Goal: Task Accomplishment & Management: Use online tool/utility

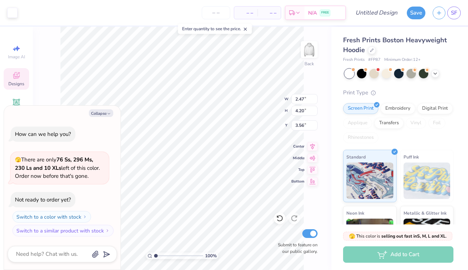
type textarea "x"
type input "2.73"
type input "4.40"
type input "3.81"
type textarea "x"
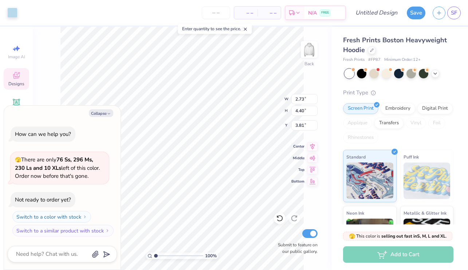
type input "2.47"
type input "4.20"
type input "3.56"
type textarea "x"
type input "2.73"
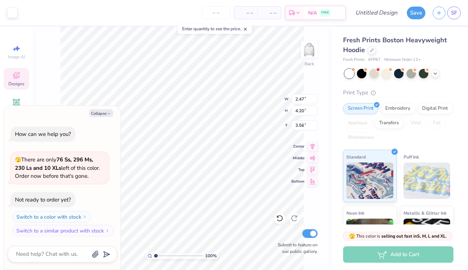
type input "4.40"
type input "3.81"
click at [108, 112] on icon "button" at bounding box center [109, 113] width 4 height 4
type textarea "x"
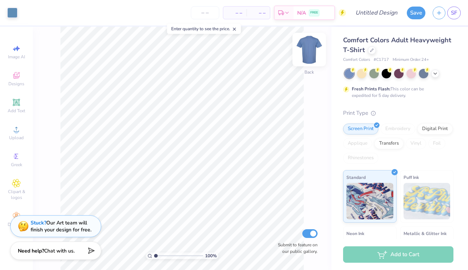
click at [307, 48] on img at bounding box center [308, 49] width 29 height 29
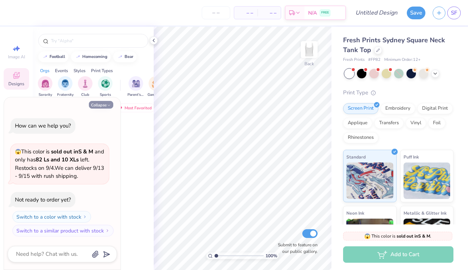
click at [102, 104] on button "Collapse" at bounding box center [101, 105] width 24 height 8
type textarea "x"
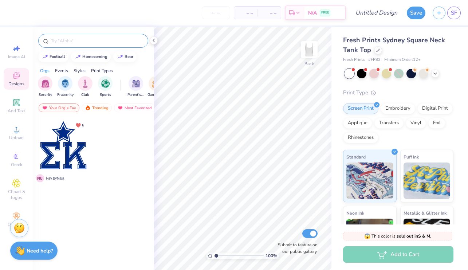
click at [68, 42] on input "text" at bounding box center [96, 40] width 93 height 7
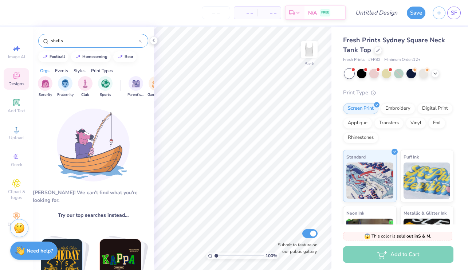
type input "shells"
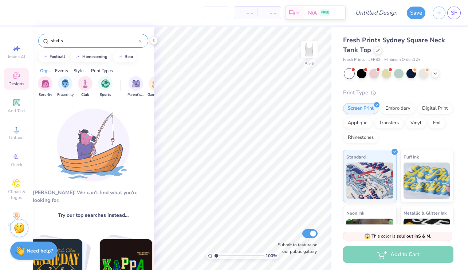
click at [112, 40] on input "shells" at bounding box center [94, 40] width 88 height 7
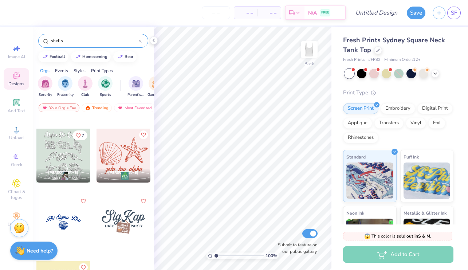
scroll to position [152, 0]
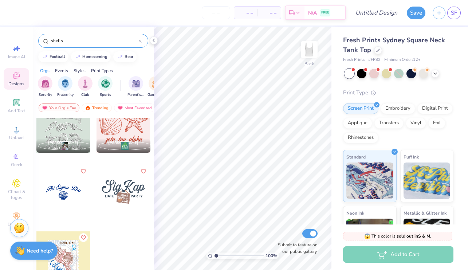
click at [65, 194] on div at bounding box center [63, 192] width 54 height 54
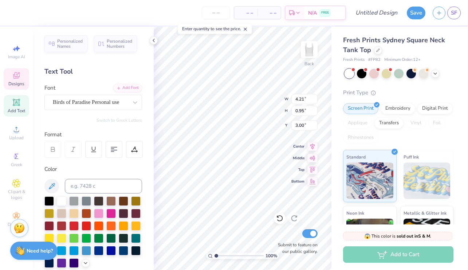
scroll to position [0, 0]
type textarea "Delta Gamma"
click at [97, 213] on div at bounding box center [98, 212] width 9 height 9
type input "1.16"
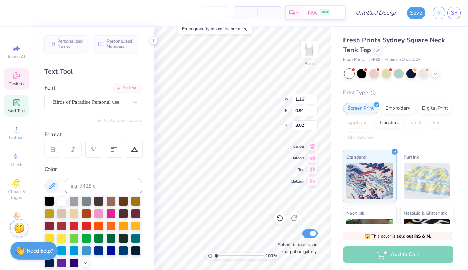
type input "1.03"
type input "3.82"
click at [95, 212] on div at bounding box center [98, 212] width 9 height 9
click at [100, 213] on div at bounding box center [98, 212] width 9 height 9
click at [99, 214] on div at bounding box center [98, 212] width 9 height 9
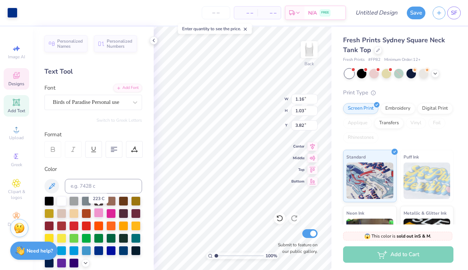
click at [99, 214] on div at bounding box center [98, 212] width 9 height 9
click at [99, 210] on div at bounding box center [98, 212] width 9 height 9
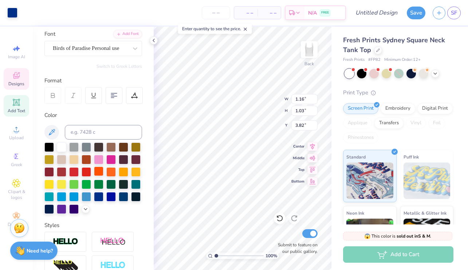
scroll to position [40, 0]
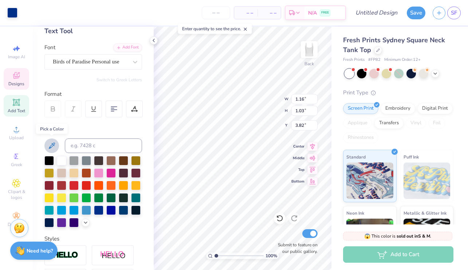
click at [52, 142] on icon at bounding box center [51, 145] width 9 height 9
type input "1.11"
type input "0.96"
type input "3.85"
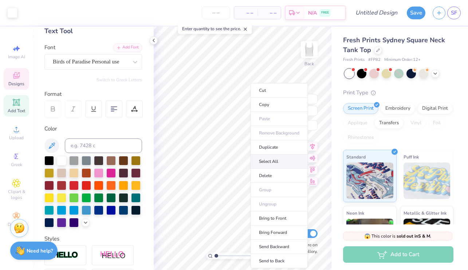
click at [274, 158] on li "Select All" at bounding box center [278, 161] width 57 height 14
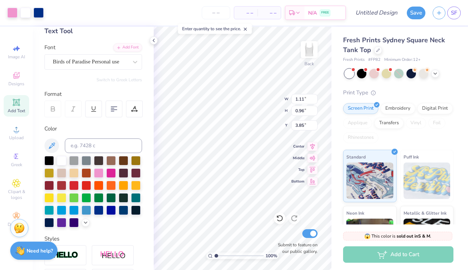
type input "3.75"
type input "1.83"
type input "3.02"
click at [95, 171] on div at bounding box center [98, 171] width 9 height 9
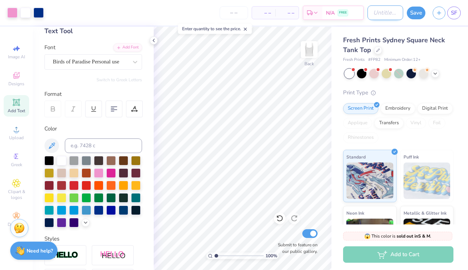
click at [379, 15] on input "Design Title" at bounding box center [385, 12] width 36 height 15
type input "o"
click at [412, 13] on button "Save" at bounding box center [416, 11] width 19 height 13
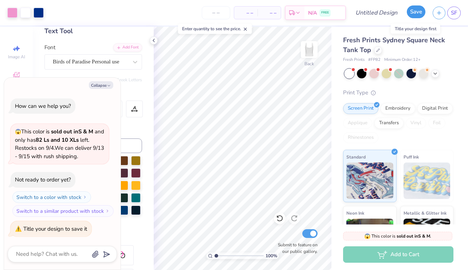
click at [419, 12] on button "Save" at bounding box center [416, 11] width 19 height 13
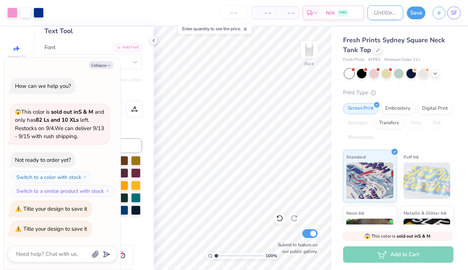
type textarea "x"
click at [381, 16] on input "Design Title" at bounding box center [385, 12] width 36 height 15
type input "t"
type textarea "x"
type input "ta"
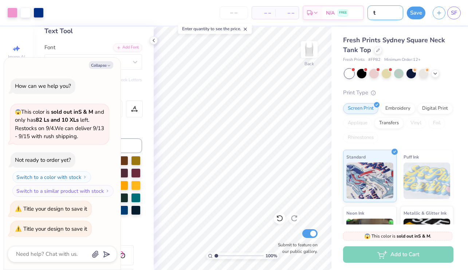
type textarea "x"
type input "tab"
type textarea "x"
type input "tabl"
type textarea "x"
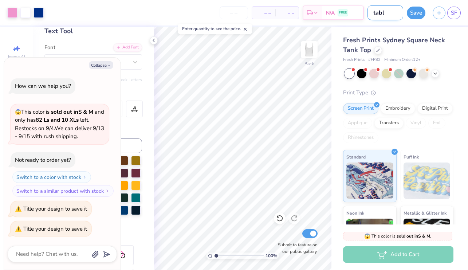
type input "tabli"
type textarea "x"
type input "tablin"
type textarea "x"
type input "tabling"
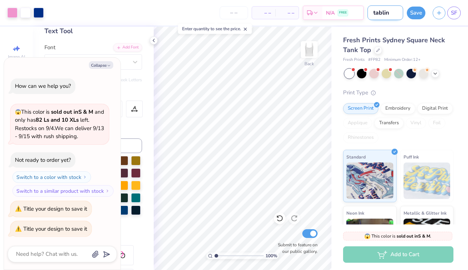
type textarea "x"
type input "tabling"
type textarea "x"
type input "tabling o"
type textarea "x"
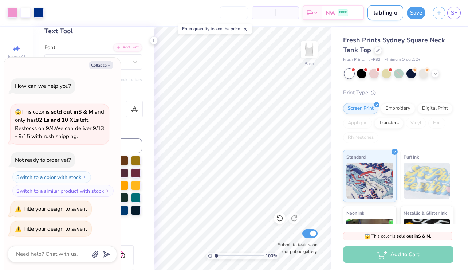
type input "tabling op"
type textarea "x"
type input "tabling opt"
type textarea "x"
type input "tabling opti"
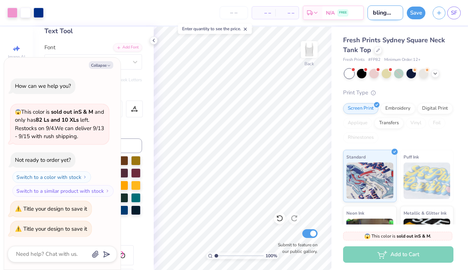
type textarea "x"
type input "tabling optio"
type textarea "x"
type input "tabling option"
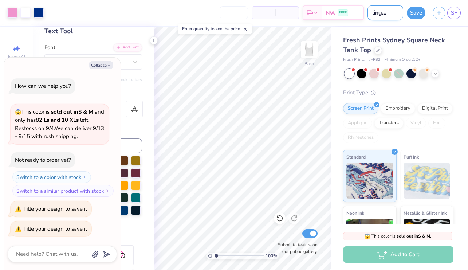
type textarea "x"
type input "tabling option"
click at [411, 12] on button "Save" at bounding box center [416, 11] width 19 height 13
click at [37, 11] on div at bounding box center [38, 12] width 10 height 10
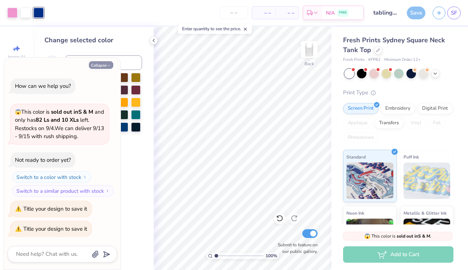
click at [104, 65] on button "Collapse" at bounding box center [101, 65] width 24 height 8
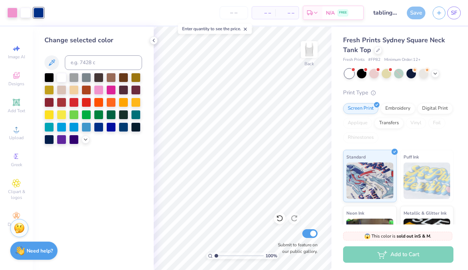
type textarea "x"
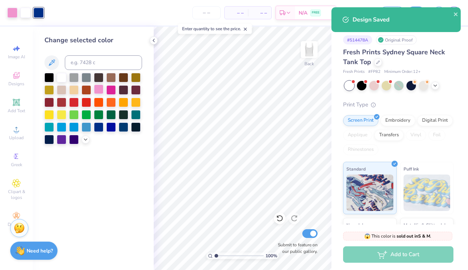
click at [100, 90] on div at bounding box center [98, 88] width 9 height 9
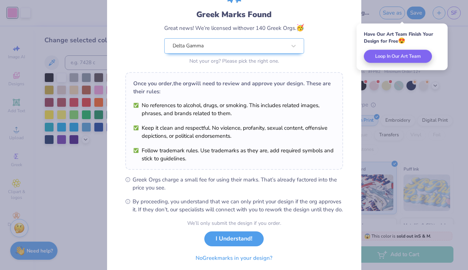
scroll to position [44, 0]
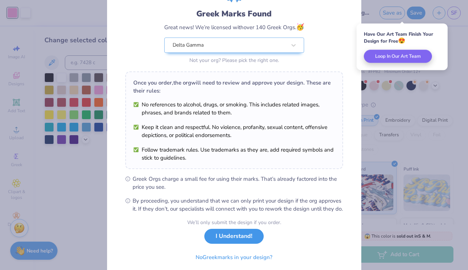
click at [248, 242] on button "I Understand!" at bounding box center [233, 236] width 59 height 15
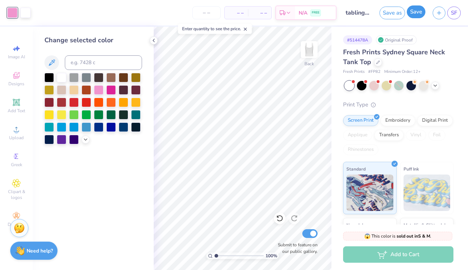
click at [415, 11] on button "Save" at bounding box center [416, 11] width 19 height 13
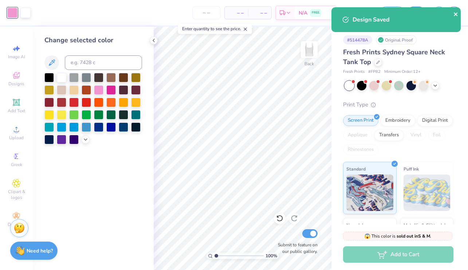
click at [455, 15] on icon "close" at bounding box center [456, 14] width 4 height 4
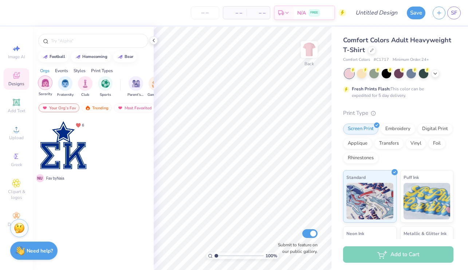
click at [47, 84] on img "filter for Sorority" at bounding box center [45, 83] width 8 height 8
click at [10, 57] on span "Image AI" at bounding box center [16, 57] width 17 height 6
select select "4"
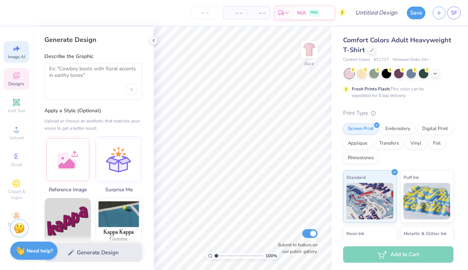
click at [14, 82] on span "Designs" at bounding box center [16, 84] width 16 height 6
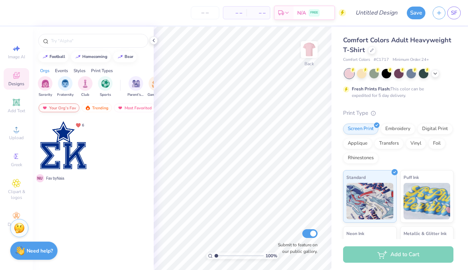
click at [59, 104] on div "Your Org's Fav" at bounding box center [59, 107] width 41 height 9
click at [44, 108] on img at bounding box center [45, 107] width 6 height 5
click at [94, 110] on div "Trending" at bounding box center [97, 107] width 30 height 9
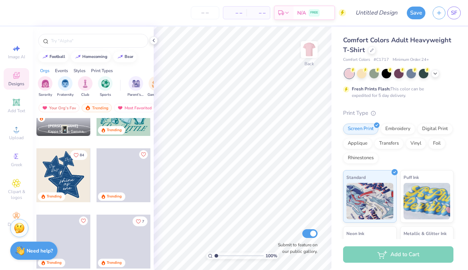
scroll to position [910, 0]
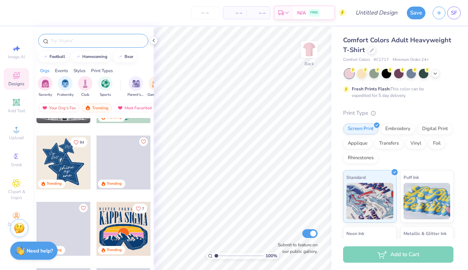
click at [82, 40] on input "text" at bounding box center [96, 40] width 93 height 7
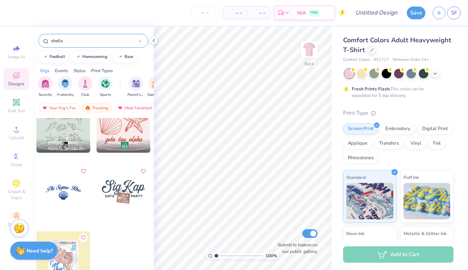
scroll to position [0, 0]
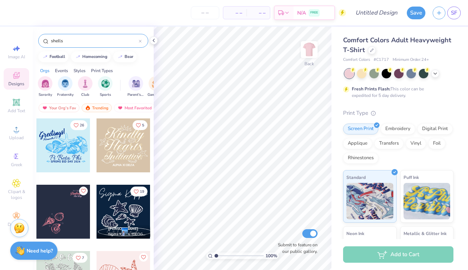
click at [79, 44] on div "shells" at bounding box center [93, 41] width 110 height 14
click at [74, 41] on input "shells" at bounding box center [94, 40] width 88 height 7
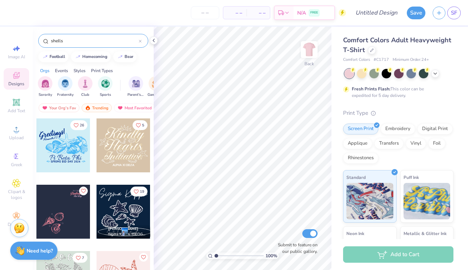
click at [74, 41] on input "shells" at bounding box center [94, 40] width 88 height 7
type input "beach"
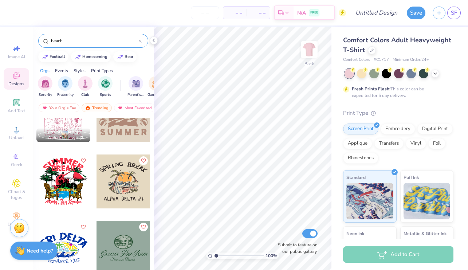
scroll to position [1392, 0]
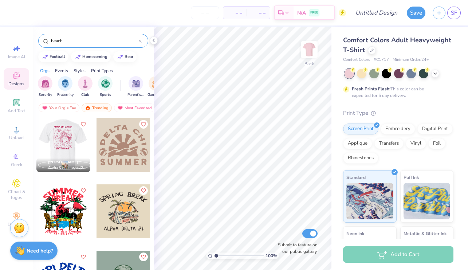
click at [36, 138] on div at bounding box center [10, 145] width 54 height 54
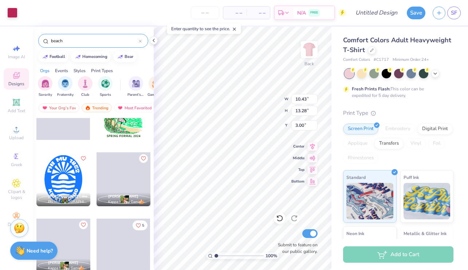
scroll to position [2692, 0]
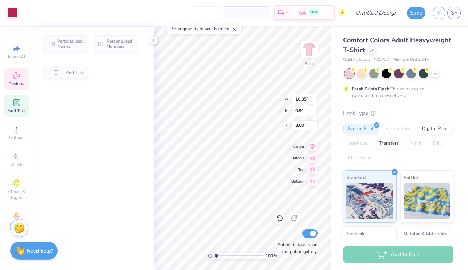
type input "10.35"
type input "0.91"
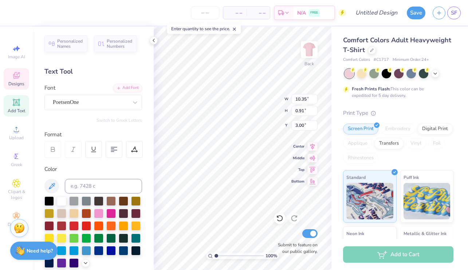
scroll to position [0, 0]
type textarea "DELTA GAMMA"
type input "7.44"
type input "0.78"
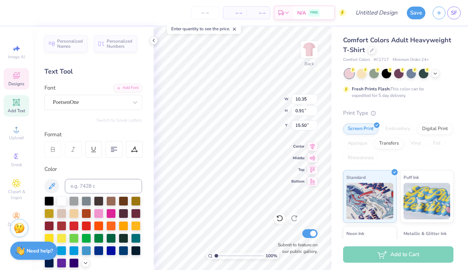
type input "15.50"
type textarea "SINCE 1873"
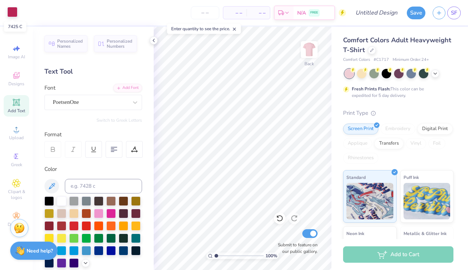
click at [14, 8] on div at bounding box center [12, 12] width 10 height 10
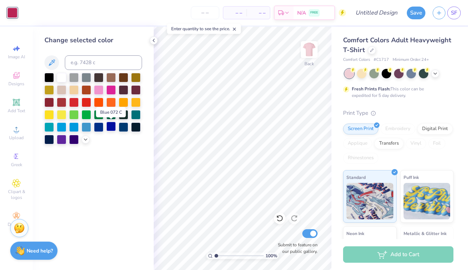
click at [110, 124] on div at bounding box center [110, 126] width 9 height 9
click at [122, 124] on div at bounding box center [123, 126] width 9 height 9
click at [48, 140] on div at bounding box center [48, 138] width 9 height 9
click at [112, 88] on div at bounding box center [110, 88] width 9 height 9
click at [103, 89] on div at bounding box center [98, 88] width 9 height 9
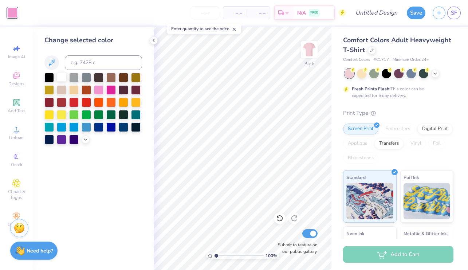
click at [59, 76] on div at bounding box center [61, 76] width 9 height 9
click at [97, 130] on div at bounding box center [98, 126] width 9 height 9
click at [114, 61] on input at bounding box center [103, 62] width 77 height 15
type input "0"
click at [86, 139] on polyline at bounding box center [85, 138] width 3 height 1
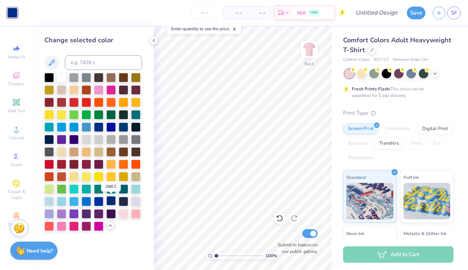
click at [110, 203] on div at bounding box center [110, 200] width 9 height 9
click at [99, 201] on div at bounding box center [98, 200] width 9 height 9
click at [109, 201] on div at bounding box center [110, 200] width 9 height 9
click at [138, 203] on div at bounding box center [135, 200] width 9 height 9
click at [59, 78] on div at bounding box center [61, 76] width 9 height 9
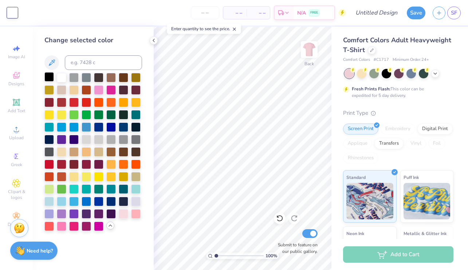
click at [48, 77] on div at bounding box center [48, 76] width 9 height 9
click at [114, 90] on div at bounding box center [110, 88] width 9 height 9
click at [63, 224] on div at bounding box center [61, 225] width 9 height 9
click at [72, 225] on div at bounding box center [73, 225] width 9 height 9
click at [62, 226] on div at bounding box center [61, 225] width 9 height 9
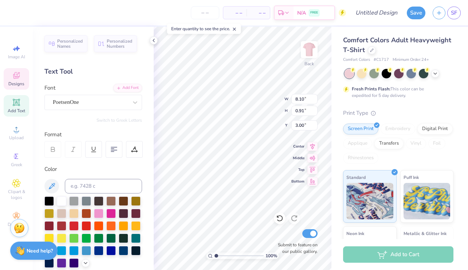
scroll to position [0, 0]
click at [123, 98] on div "PoetsenOne" at bounding box center [90, 101] width 76 height 11
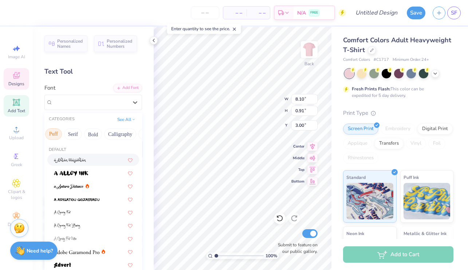
scroll to position [0, 71]
click at [112, 134] on button "Calligraphy" at bounding box center [109, 134] width 32 height 12
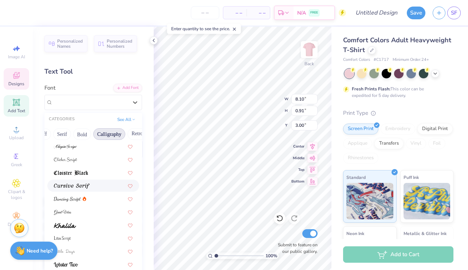
scroll to position [132, 0]
click at [86, 187] on img at bounding box center [72, 185] width 36 height 5
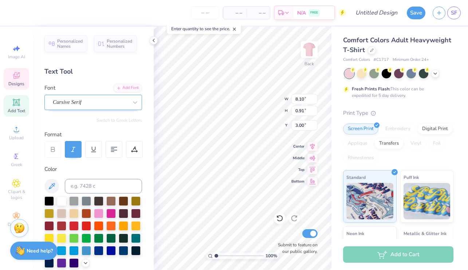
click at [124, 103] on div "Cursive Serif" at bounding box center [90, 101] width 76 height 11
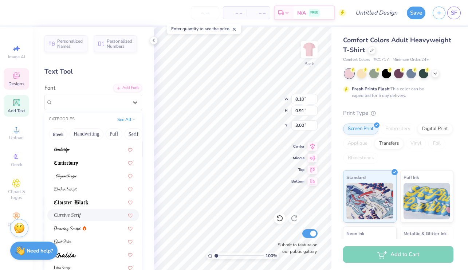
scroll to position [178, 0]
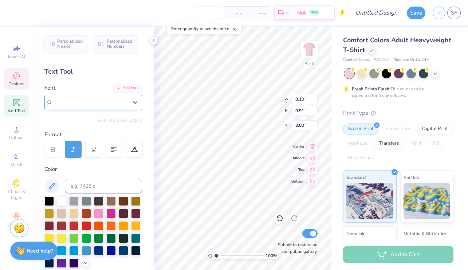
click at [82, 105] on span "Cursive Serif" at bounding box center [67, 102] width 29 height 8
type input "B"
click at [124, 117] on button "See All" at bounding box center [126, 118] width 23 height 7
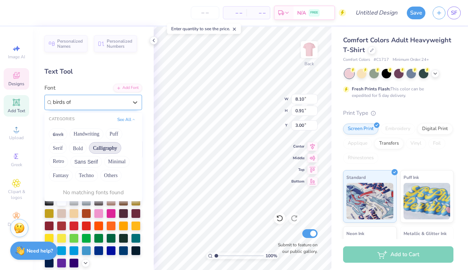
type input "birds of"
click at [114, 165] on button "Minimal" at bounding box center [116, 162] width 25 height 12
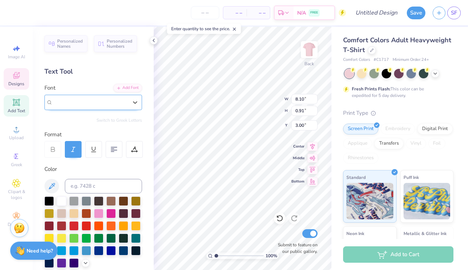
drag, startPoint x: 108, startPoint y: 105, endPoint x: 51, endPoint y: 103, distance: 57.2
click at [51, 103] on div "Cursive Serif" at bounding box center [93, 102] width 98 height 15
click at [135, 100] on icon at bounding box center [134, 102] width 7 height 7
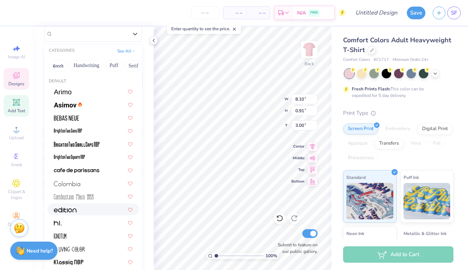
scroll to position [0, 0]
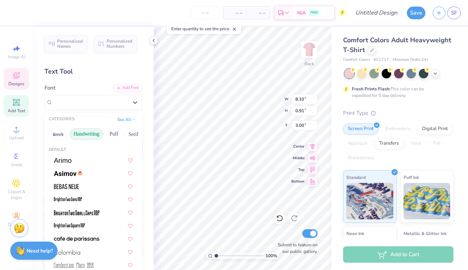
click at [87, 135] on button "Handwriting" at bounding box center [87, 134] width 34 height 12
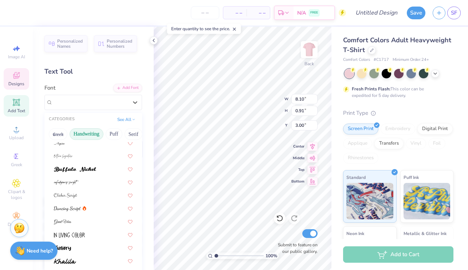
scroll to position [63, 0]
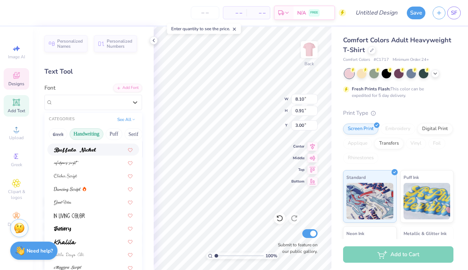
click at [86, 152] on img at bounding box center [75, 149] width 42 height 5
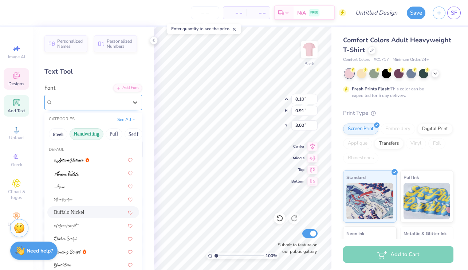
click at [128, 106] on div "Buffalo Nickel" at bounding box center [90, 101] width 76 height 11
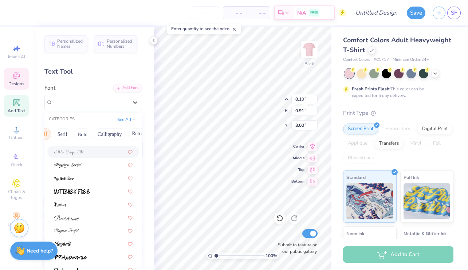
scroll to position [0, 72]
click at [61, 136] on button "Serif" at bounding box center [62, 134] width 18 height 12
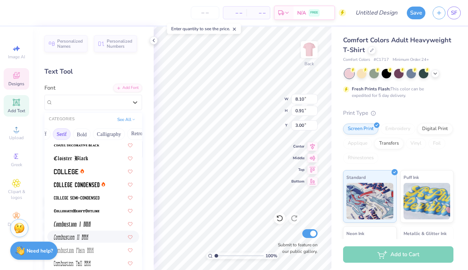
scroll to position [219, 0]
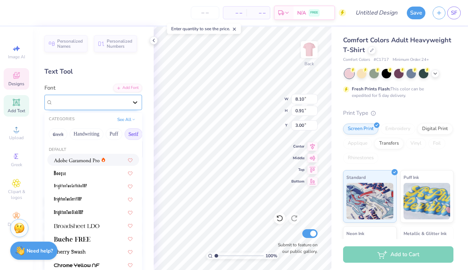
click at [134, 104] on icon at bounding box center [134, 102] width 7 height 7
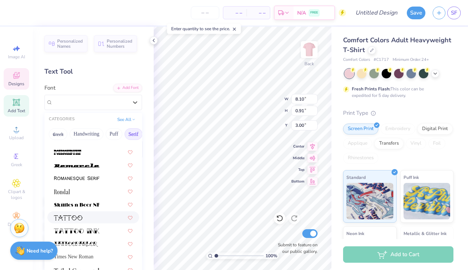
scroll to position [62, 0]
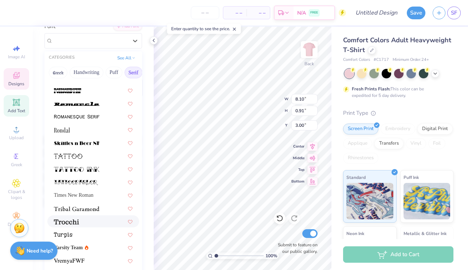
click at [83, 222] on div at bounding box center [93, 221] width 79 height 8
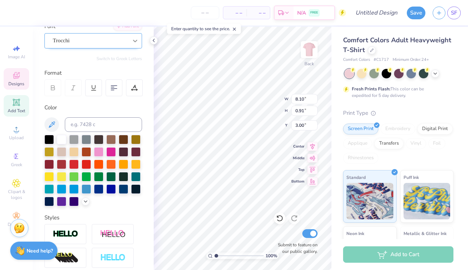
click at [133, 43] on icon at bounding box center [134, 40] width 7 height 7
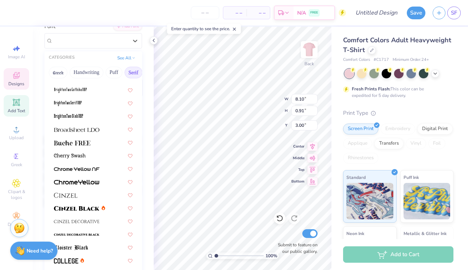
scroll to position [0, 0]
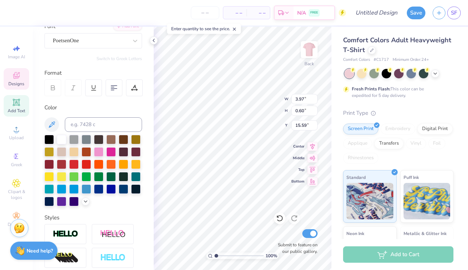
type input "3.97"
type input "0.60"
type input "15.59"
click at [133, 40] on icon at bounding box center [134, 40] width 7 height 7
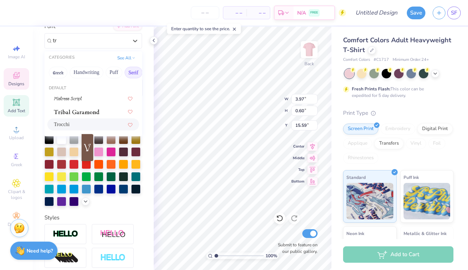
click at [70, 124] on span "Trocchi" at bounding box center [62, 124] width 16 height 8
type input "tr"
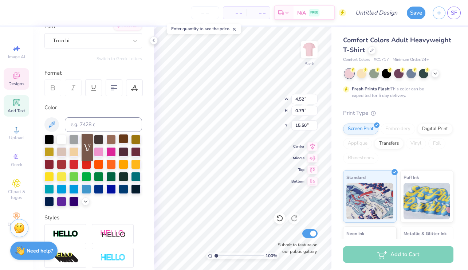
type textarea "since 1873"
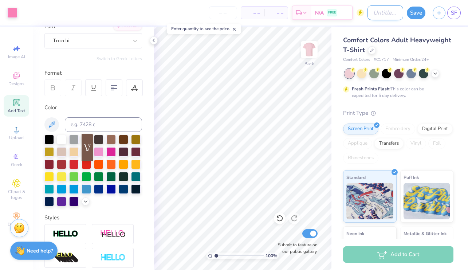
click at [392, 11] on input "Design Title" at bounding box center [385, 12] width 36 height 15
type input "tabling option 2"
click at [417, 10] on button "Save" at bounding box center [416, 11] width 19 height 13
